Goal: Task Accomplishment & Management: Use online tool/utility

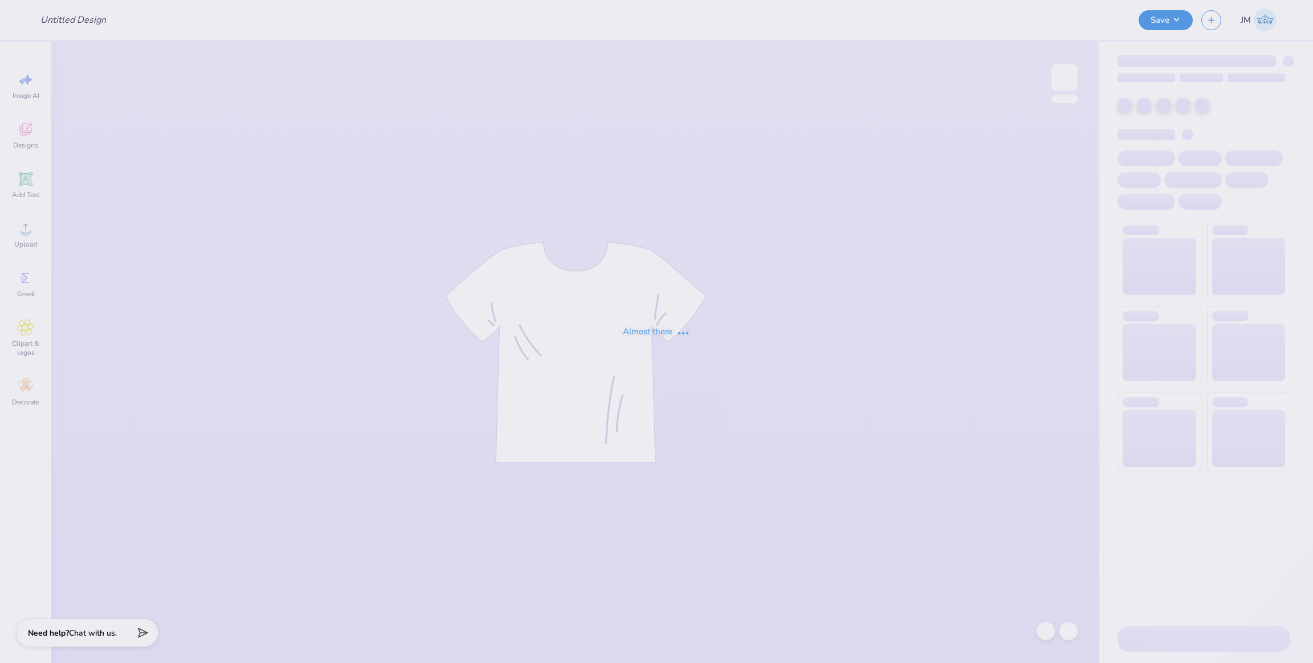
type input "St. [PERSON_NAME]'s Nun Graphic Tee"
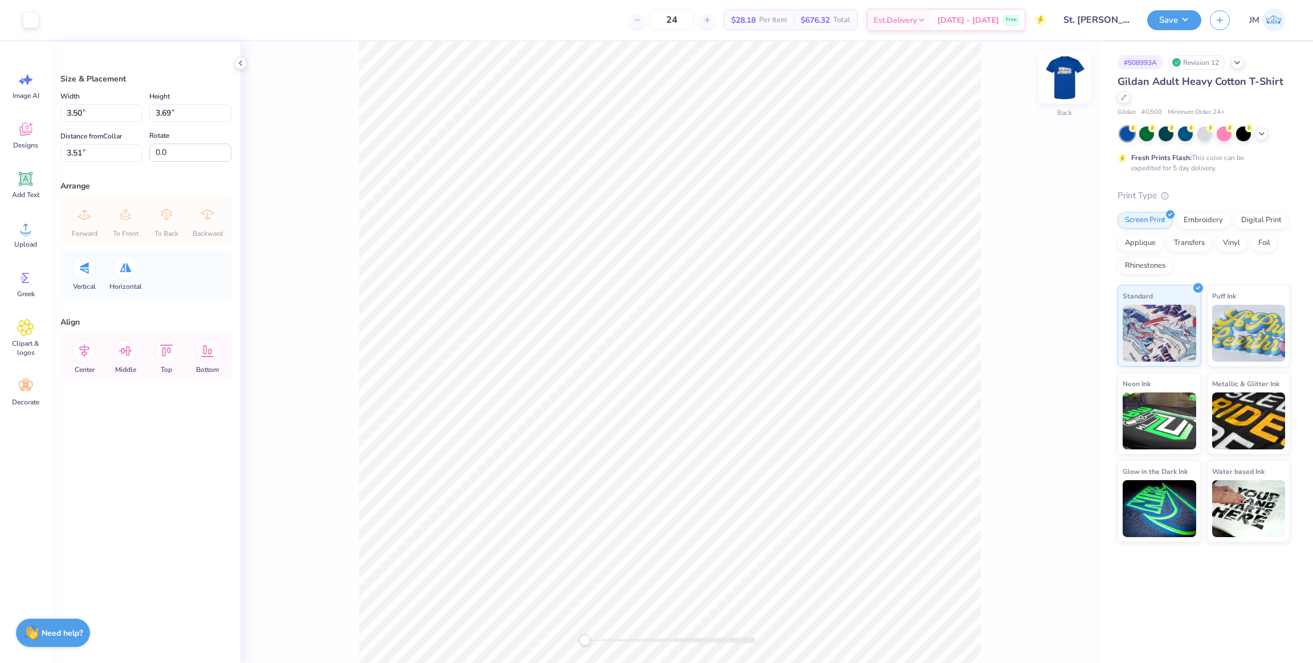
click at [1066, 89] on img at bounding box center [1065, 78] width 46 height 46
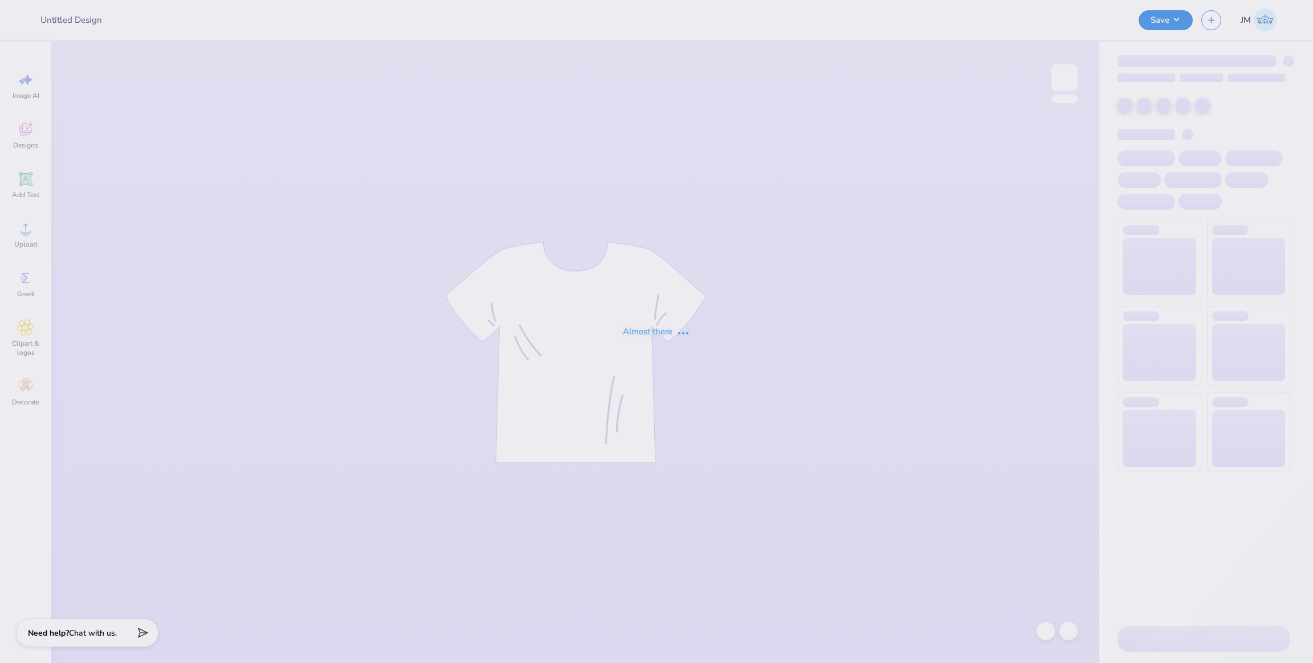
type input "St. [PERSON_NAME]'s Nun Graphic Tee"
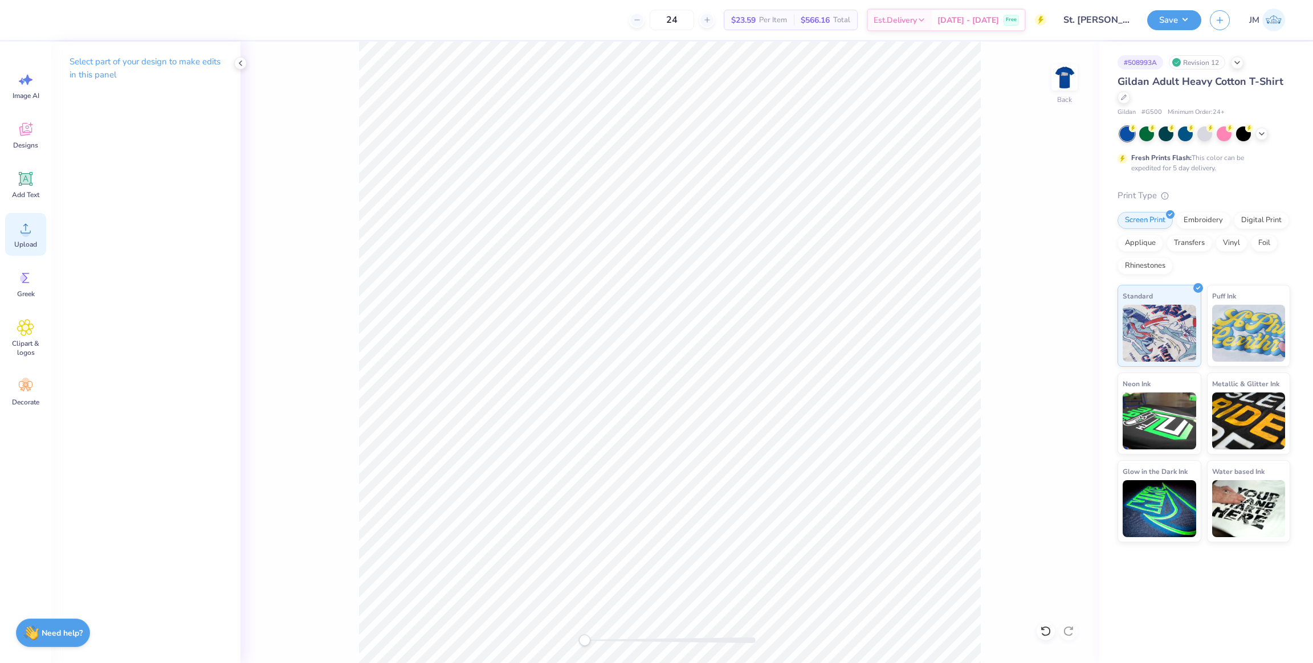
click at [20, 247] on span "Upload" at bounding box center [25, 244] width 23 height 9
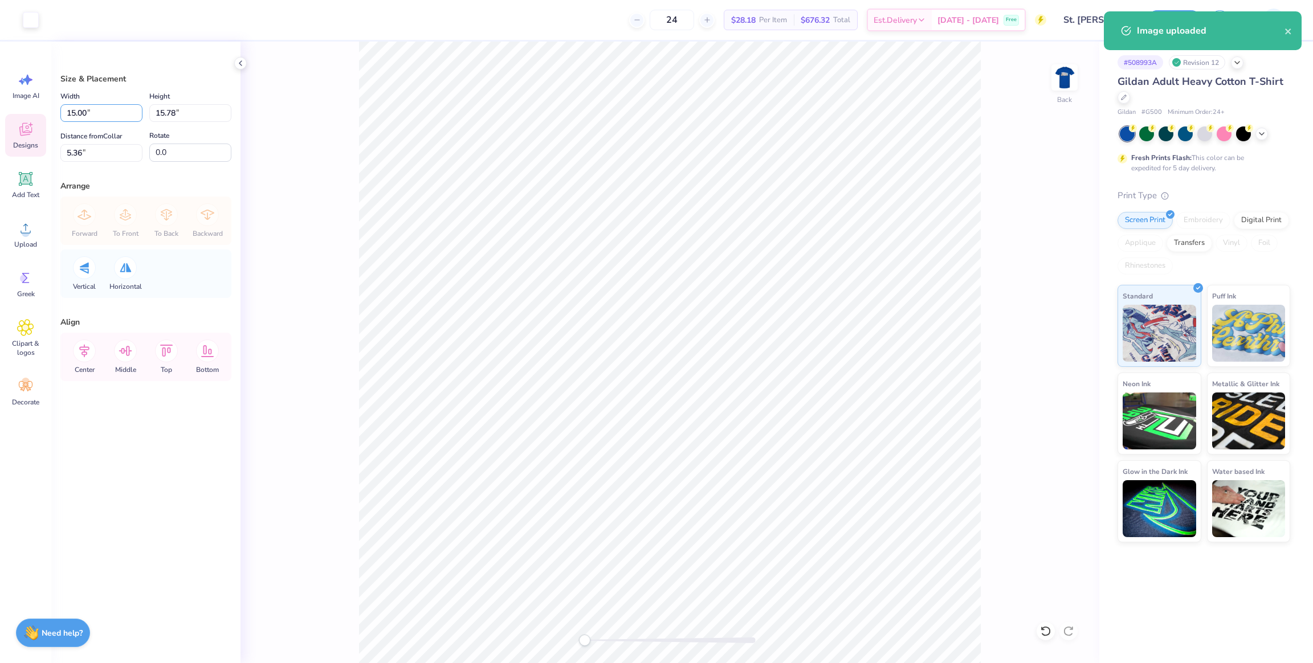
drag, startPoint x: 95, startPoint y: 112, endPoint x: 31, endPoint y: 116, distance: 63.4
click at [30, 105] on div "Art colors 24 $28.18 Per Item $676.32 Total Est. Delivery [DATE] - [DATE] Free …" at bounding box center [656, 331] width 1313 height 663
type input "3.50"
type input "3.68"
type input "11.41"
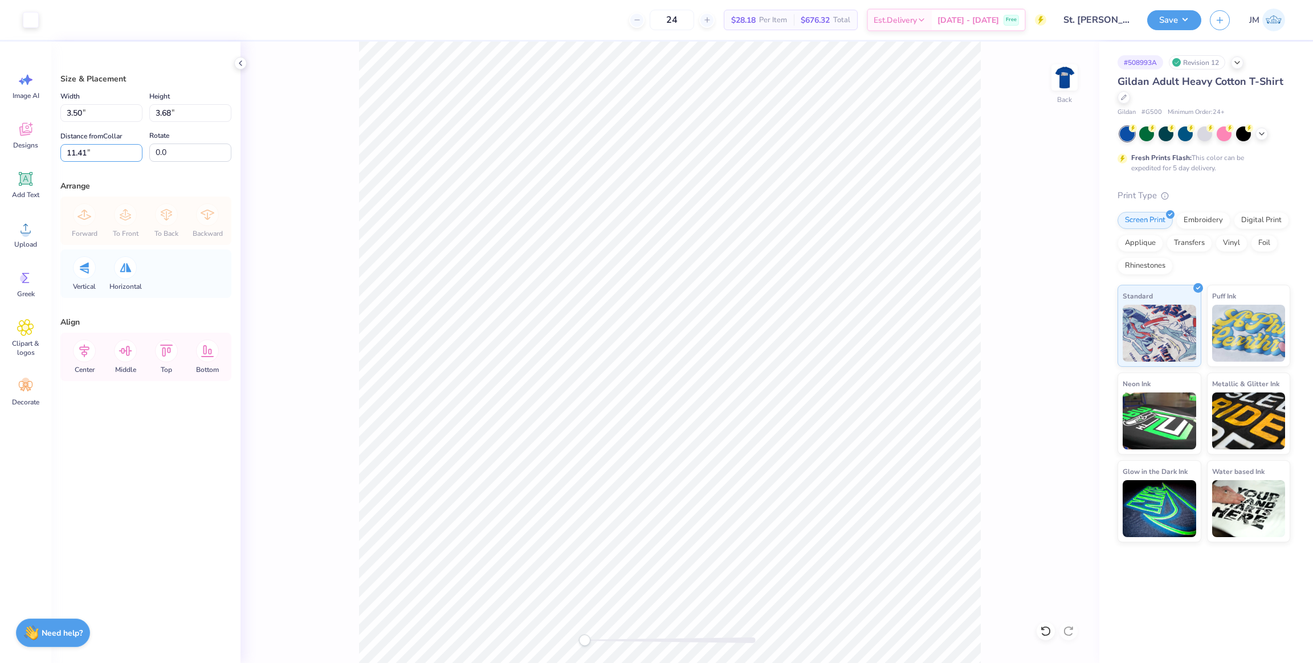
drag, startPoint x: 70, startPoint y: 148, endPoint x: 0, endPoint y: 144, distance: 70.2
click at [0, 144] on div "Art colors 24 $28.18 Per Item $676.32 Total Est. Delivery [DATE] - [DATE] Free …" at bounding box center [656, 331] width 1313 height 663
type input "3"
click at [108, 106] on div "Width 3.50 3.50 " Height 3.68 3.68 "" at bounding box center [145, 105] width 171 height 32
type input "3.56"
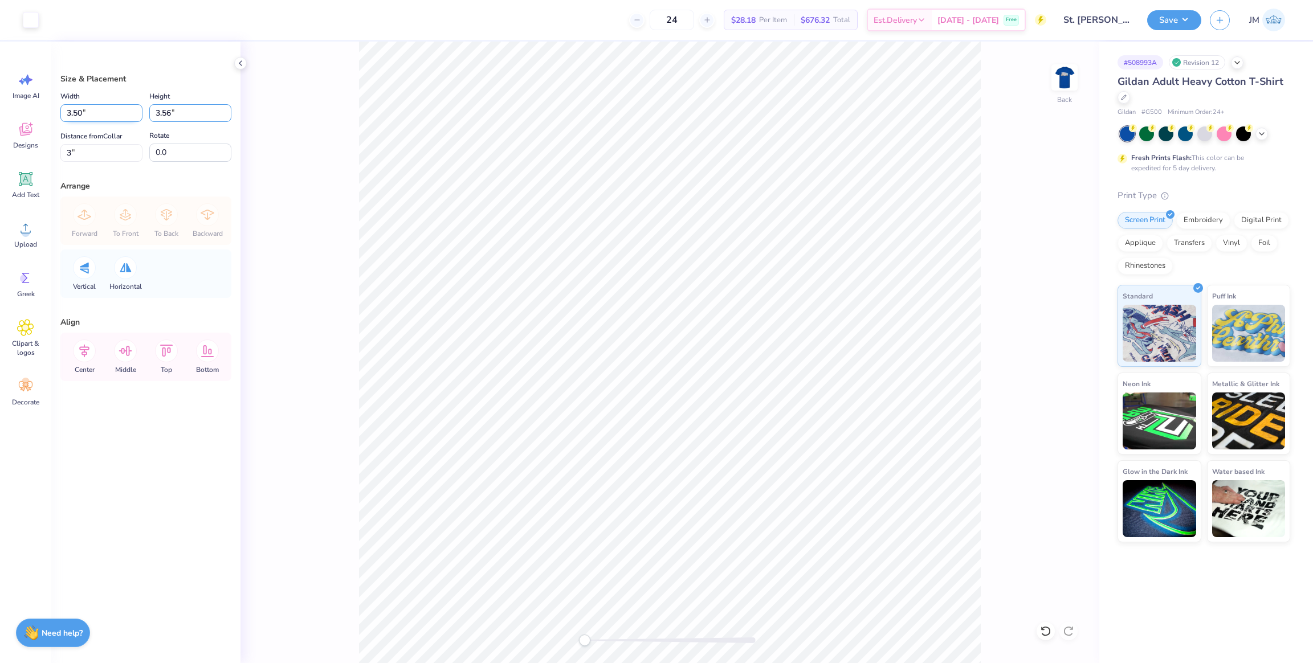
type input "3.38"
type input "3.06"
drag, startPoint x: 180, startPoint y: 110, endPoint x: 92, endPoint y: 103, distance: 88.6
click at [92, 103] on div "Width 3.38 3.38 " Height 3.56 3.56 "" at bounding box center [145, 105] width 171 height 32
type input "3.5"
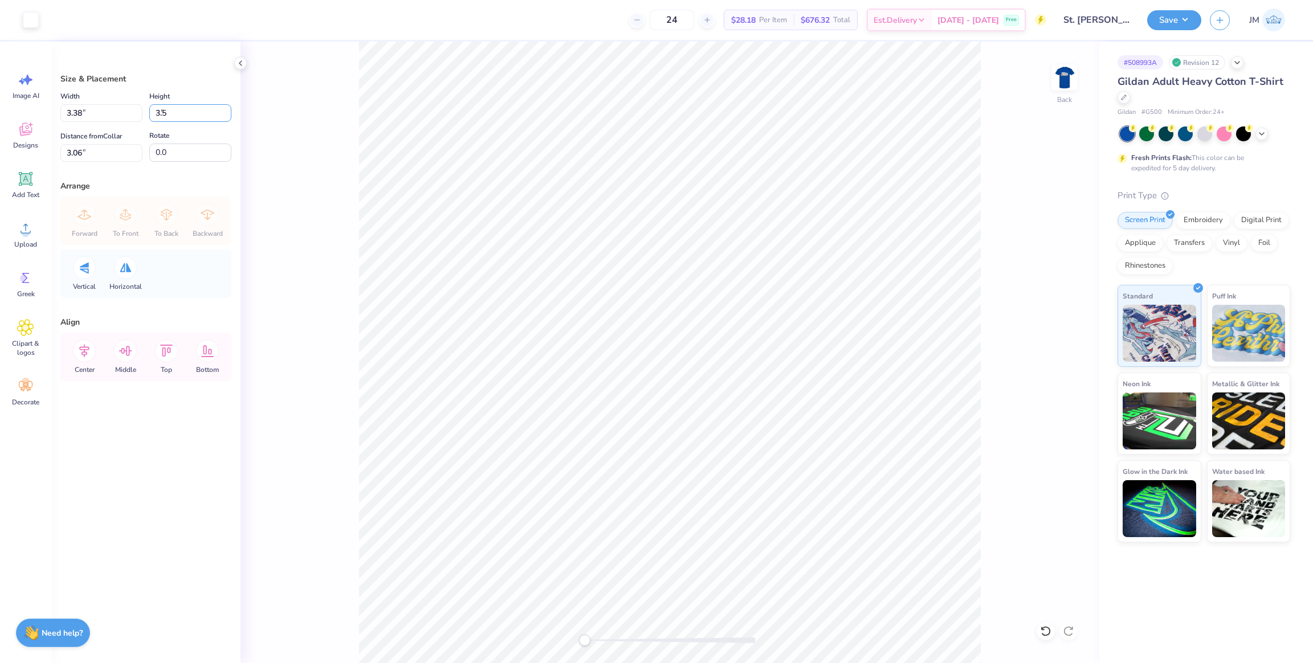
type input "3.33"
type input "3.50"
drag, startPoint x: 81, startPoint y: 150, endPoint x: 27, endPoint y: 143, distance: 54.6
click at [27, 143] on div "Art colors 24 $28.18 Per Item $676.32 Total Est. Delivery [DATE] - [DATE] Free …" at bounding box center [656, 331] width 1313 height 663
type input "3"
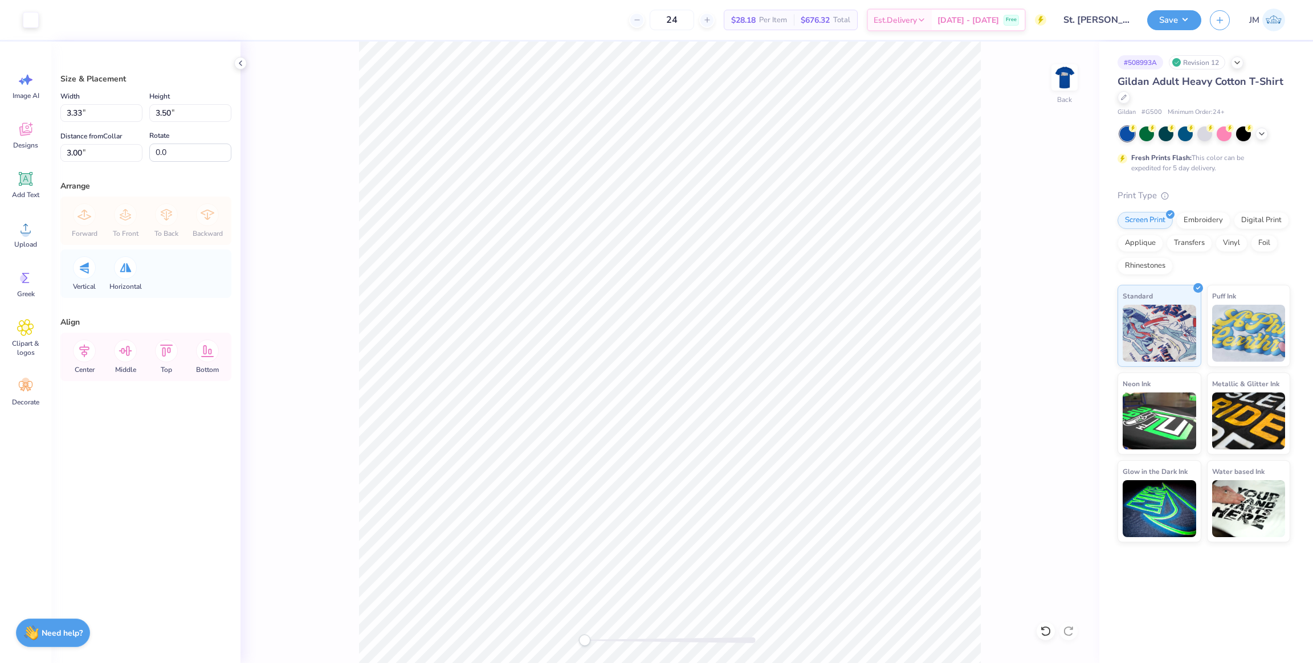
click at [984, 189] on div "Back" at bounding box center [669, 353] width 859 height 622
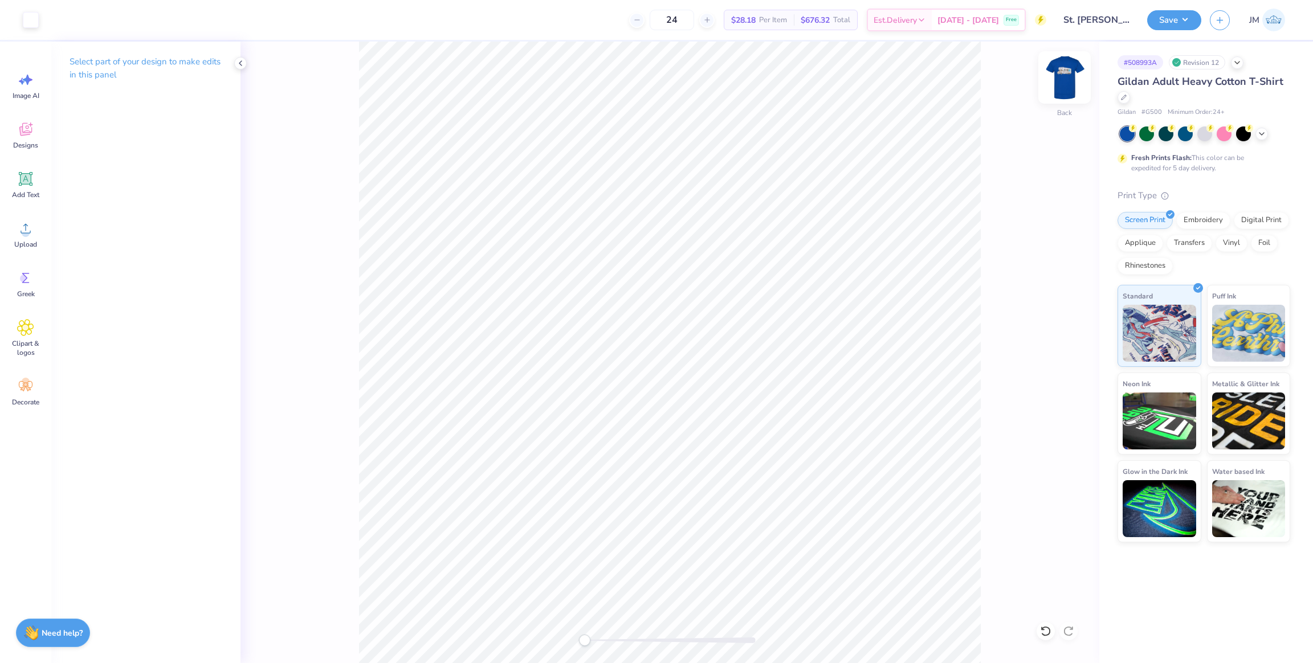
click at [1064, 80] on img at bounding box center [1065, 78] width 46 height 46
click at [21, 242] on span "Upload" at bounding box center [25, 244] width 23 height 9
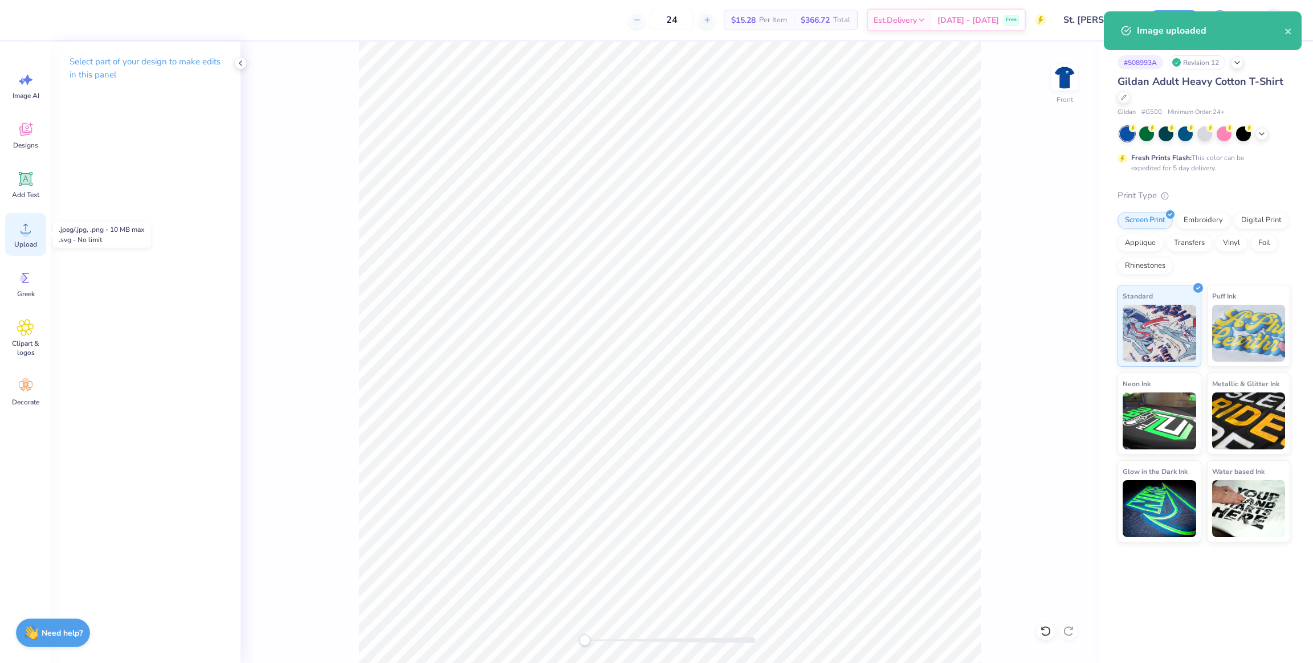
click at [26, 240] on span "Upload" at bounding box center [25, 244] width 23 height 9
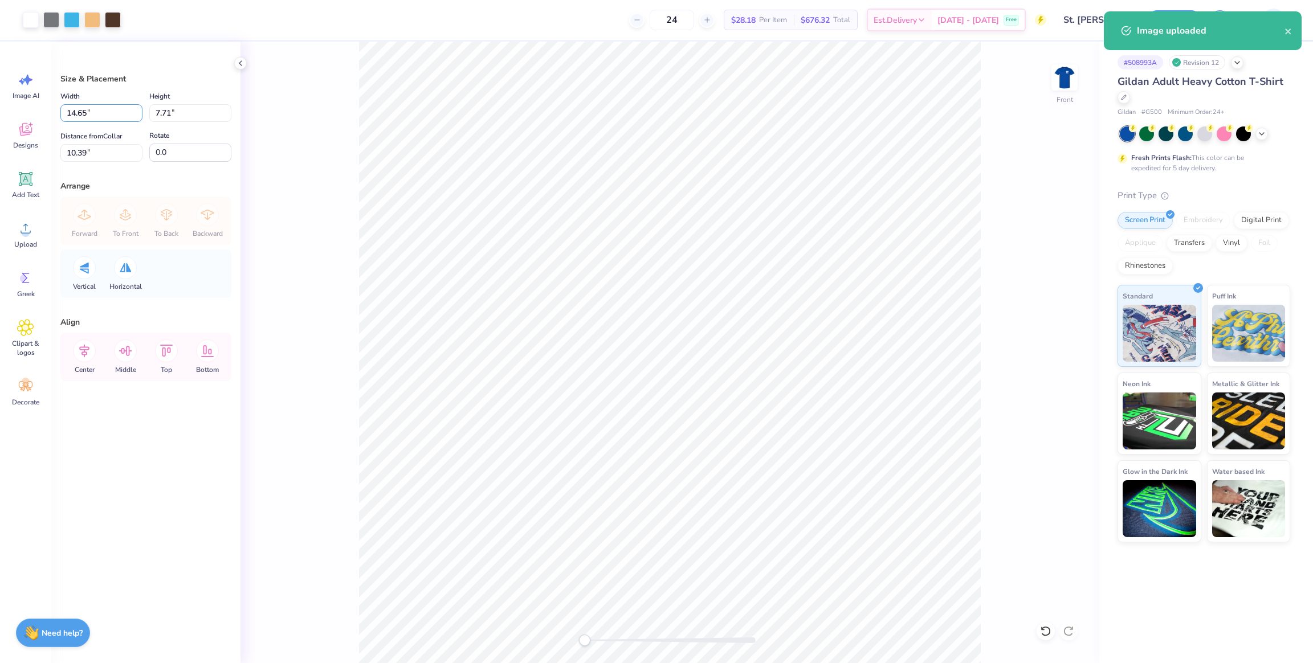
drag, startPoint x: 98, startPoint y: 109, endPoint x: 46, endPoint y: 105, distance: 52.5
click at [46, 105] on div "Art colors 24 $28.18 Per Item $676.32 Total Est. Delivery [DATE] - [DATE] Free …" at bounding box center [656, 331] width 1313 height 663
type input "10.00"
type input "5.26"
drag, startPoint x: 102, startPoint y: 150, endPoint x: 3, endPoint y: 142, distance: 99.5
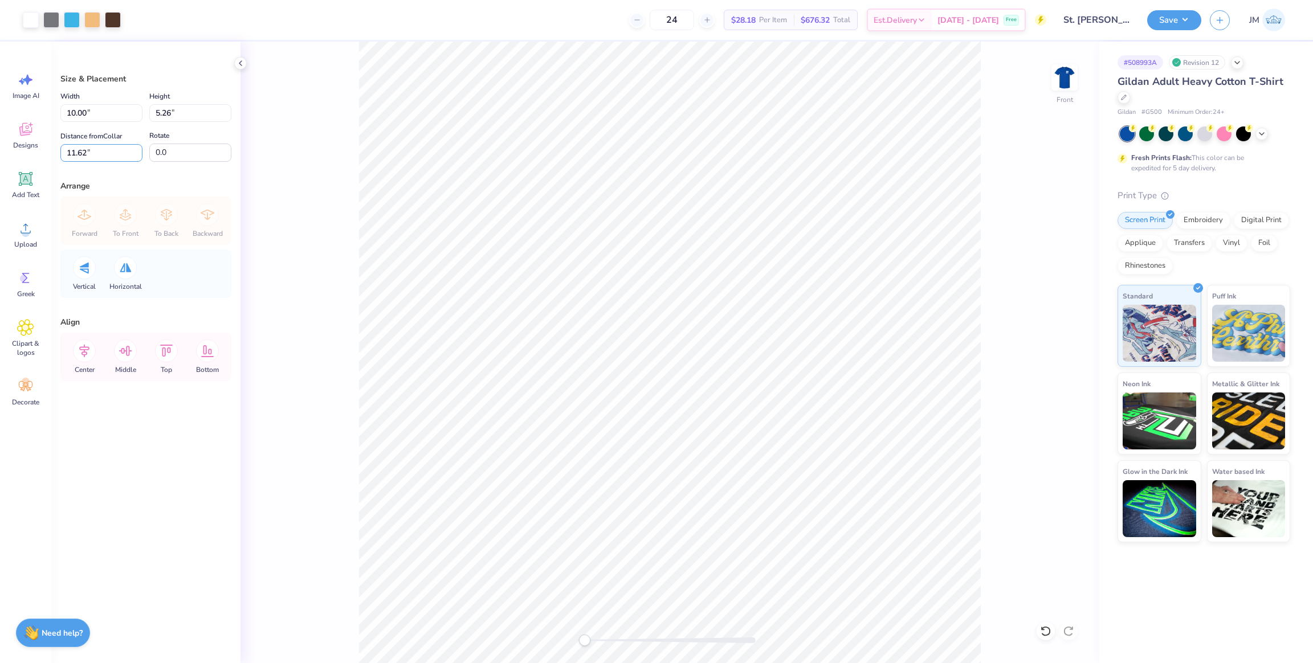
click at [1, 143] on div "Art colors 24 $28.18 Per Item $676.32 Total Est. Delivery [DATE] - [DATE] Free …" at bounding box center [656, 331] width 1313 height 663
type input "3"
drag, startPoint x: 586, startPoint y: 642, endPoint x: 611, endPoint y: 636, distance: 25.8
click at [606, 642] on div "Accessibility label" at bounding box center [602, 640] width 11 height 11
click at [525, 623] on div "Front" at bounding box center [669, 353] width 859 height 622
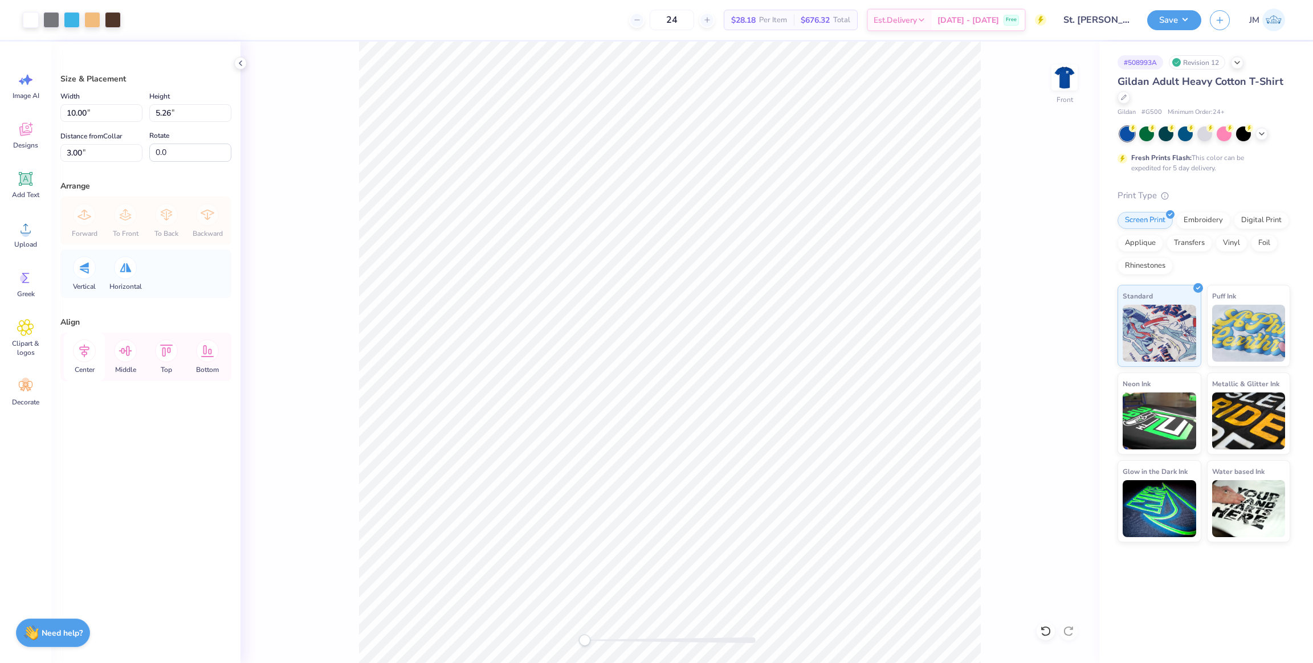
click at [84, 352] on icon at bounding box center [84, 351] width 10 height 13
click at [1063, 86] on img at bounding box center [1065, 78] width 46 height 46
click at [1173, 15] on button "Save" at bounding box center [1174, 19] width 54 height 20
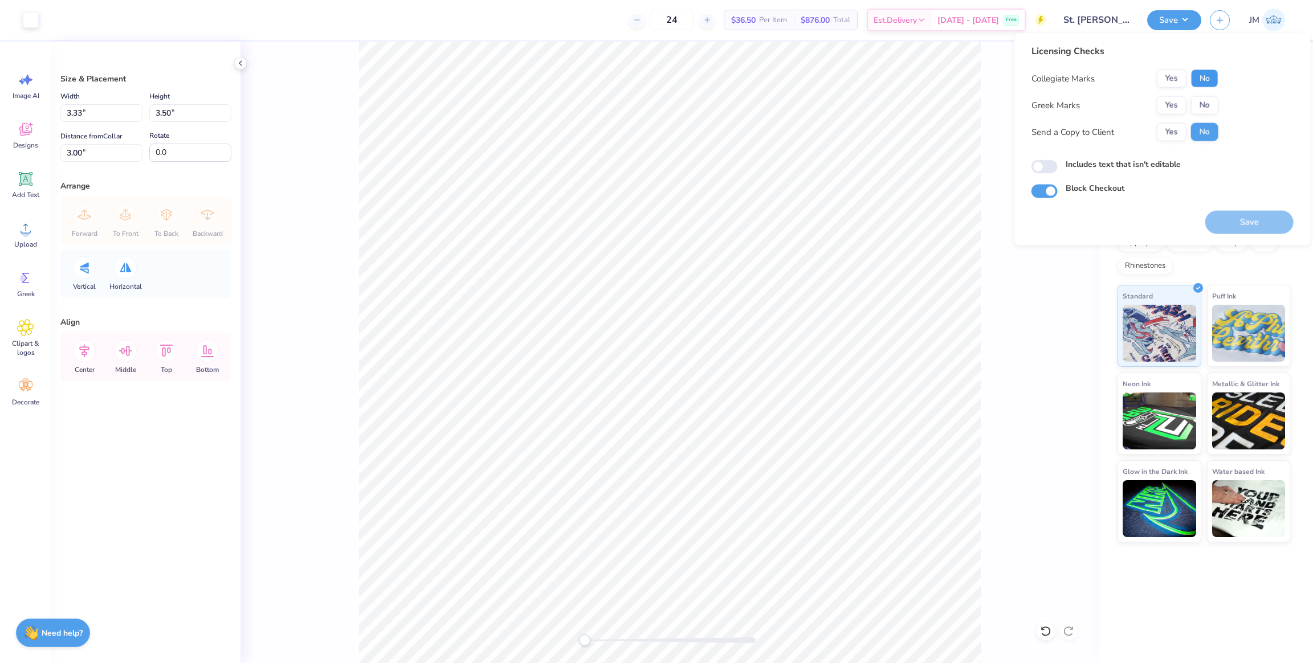
click at [1211, 78] on button "No" at bounding box center [1204, 79] width 27 height 18
click at [1198, 109] on button "No" at bounding box center [1204, 105] width 27 height 18
click at [1236, 226] on button "Save" at bounding box center [1249, 222] width 88 height 23
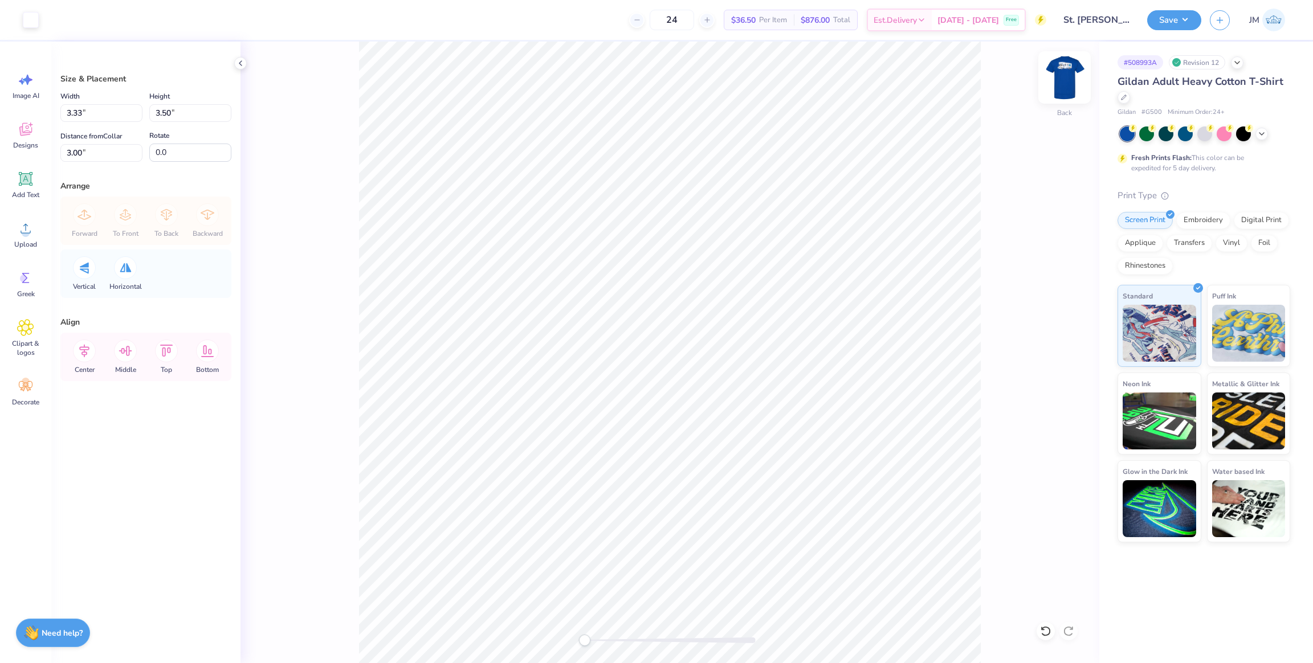
click at [1071, 81] on img at bounding box center [1065, 78] width 46 height 46
click at [1002, 327] on div "Front" at bounding box center [669, 353] width 859 height 622
click at [1067, 80] on img at bounding box center [1065, 78] width 46 height 46
click at [1072, 76] on img at bounding box center [1065, 78] width 46 height 46
drag, startPoint x: 589, startPoint y: 640, endPoint x: 622, endPoint y: 637, distance: 33.2
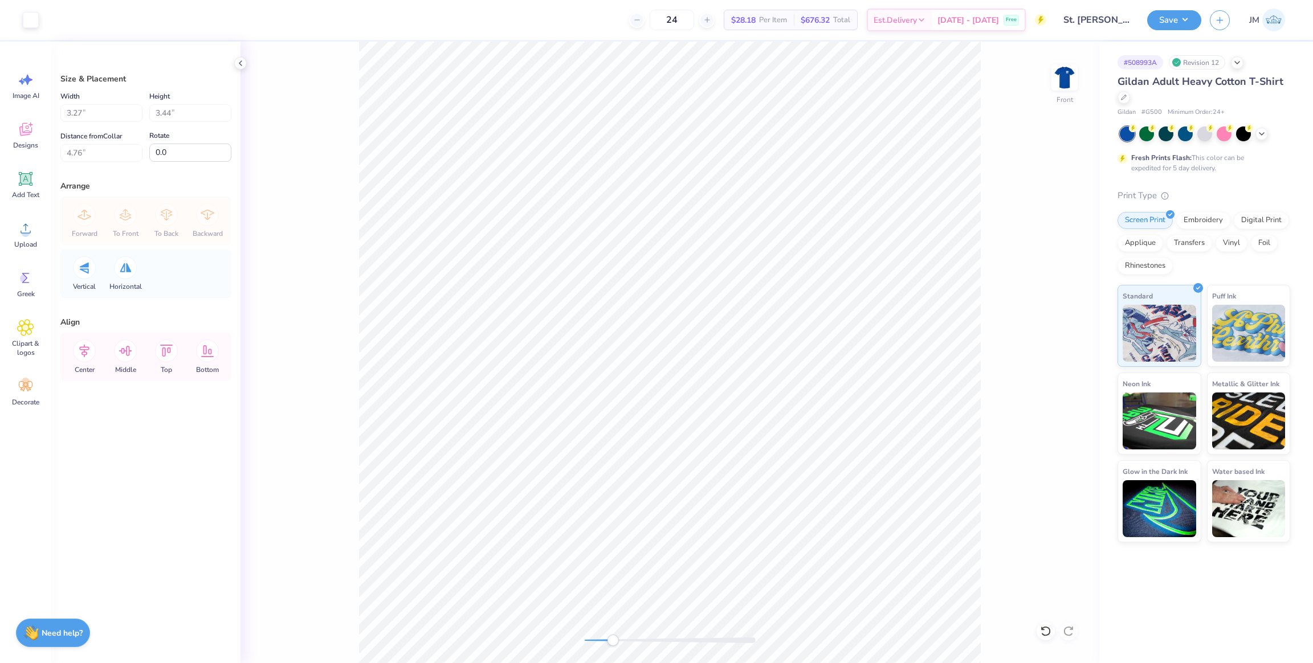
click at [618, 640] on div "Accessibility label" at bounding box center [612, 640] width 11 height 11
